Goal: Navigation & Orientation: Find specific page/section

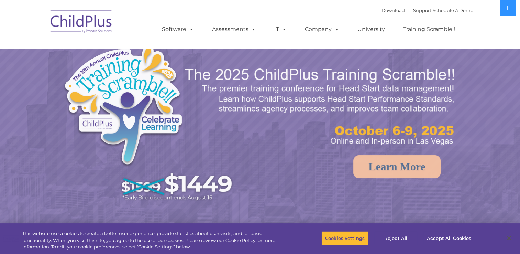
select select "MEDIUM"
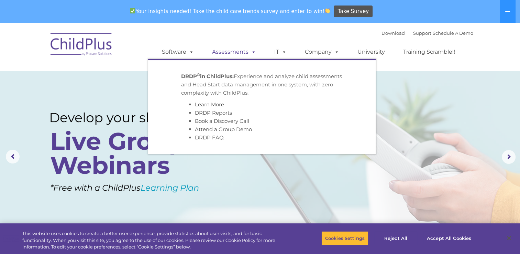
click at [246, 53] on link "Assessments" at bounding box center [234, 52] width 58 height 14
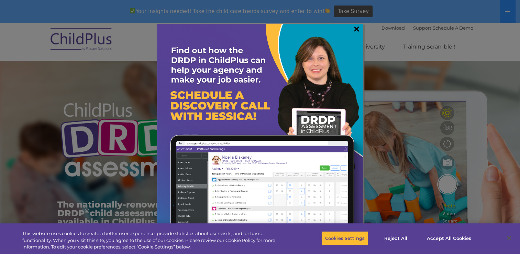
click at [357, 28] on link "×" at bounding box center [357, 28] width 8 height 7
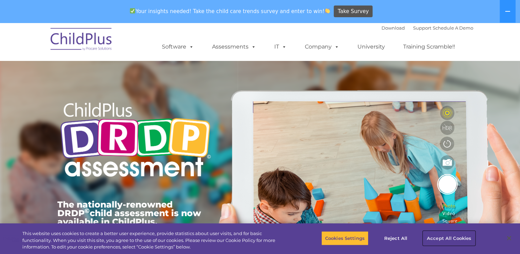
click at [445, 236] on button "Accept All Cookies" at bounding box center [449, 238] width 52 height 14
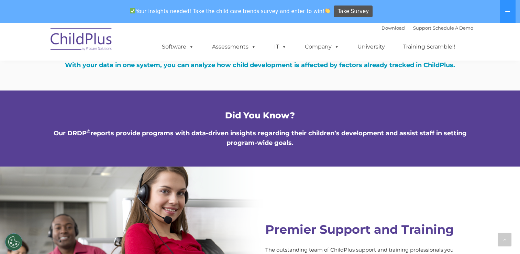
scroll to position [2305, 0]
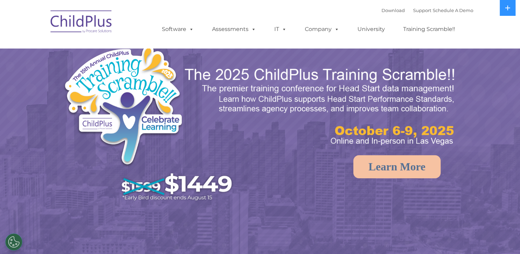
select select "MEDIUM"
